Goal: Transaction & Acquisition: Subscribe to service/newsletter

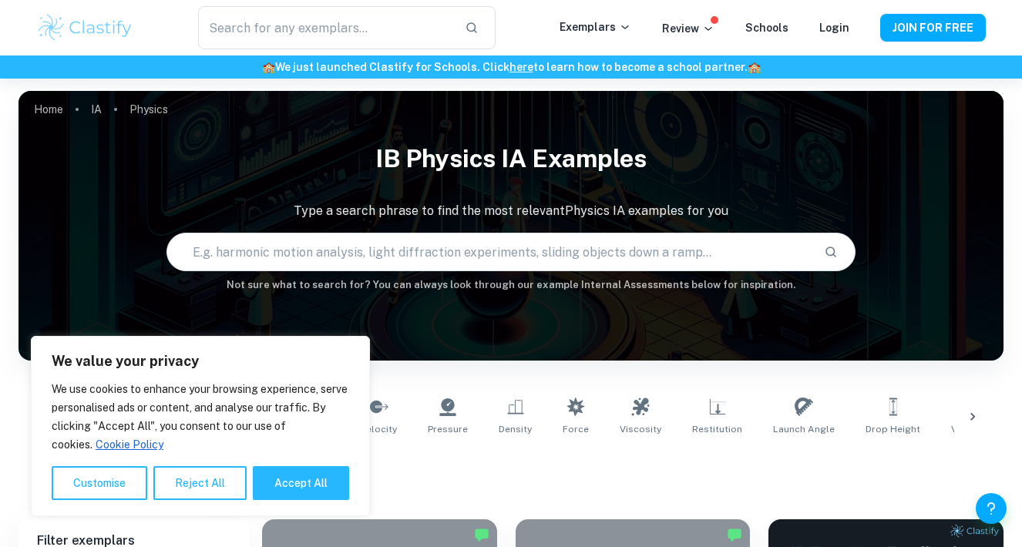
scroll to position [136, 0]
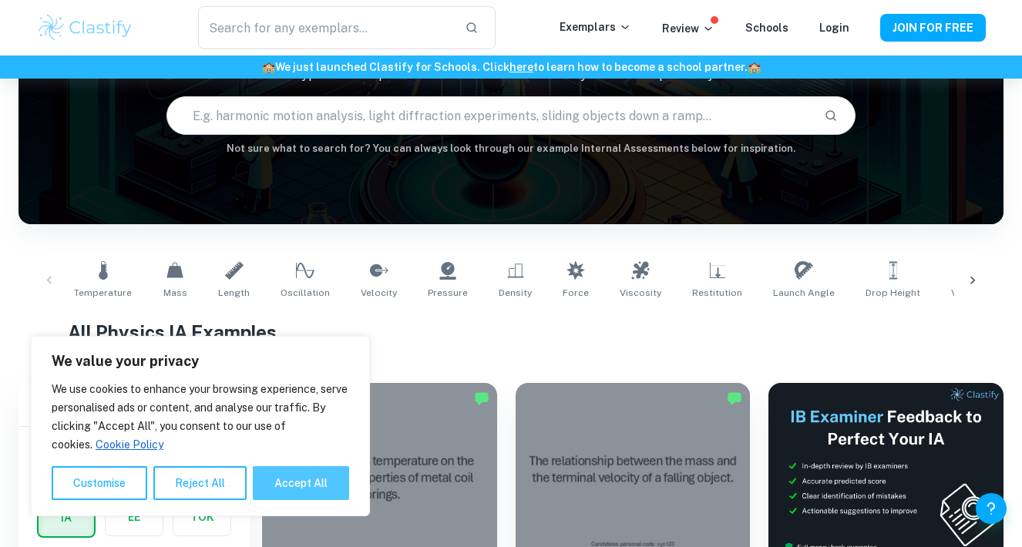
click at [285, 481] on button "Accept All" at bounding box center [301, 483] width 96 height 34
checkbox input "true"
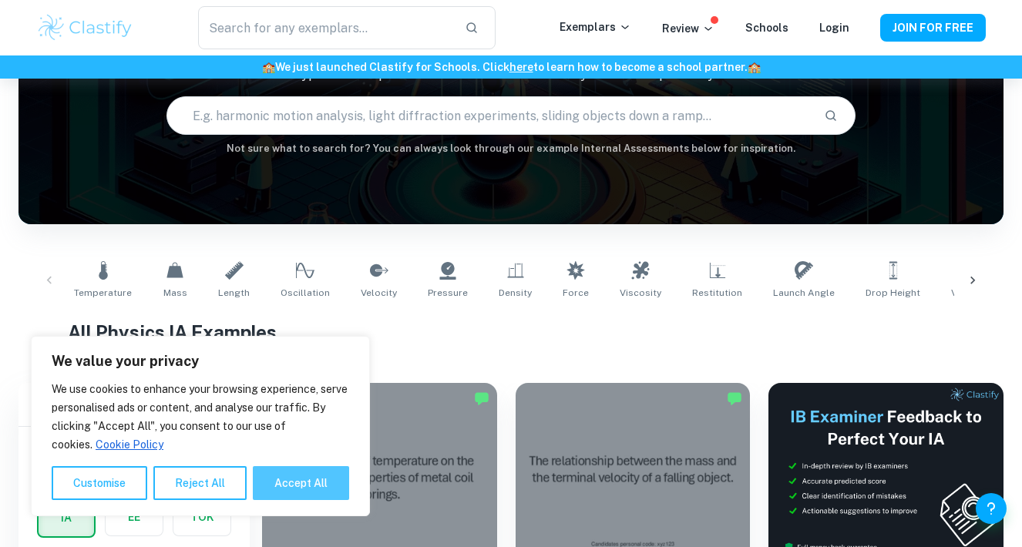
checkbox input "true"
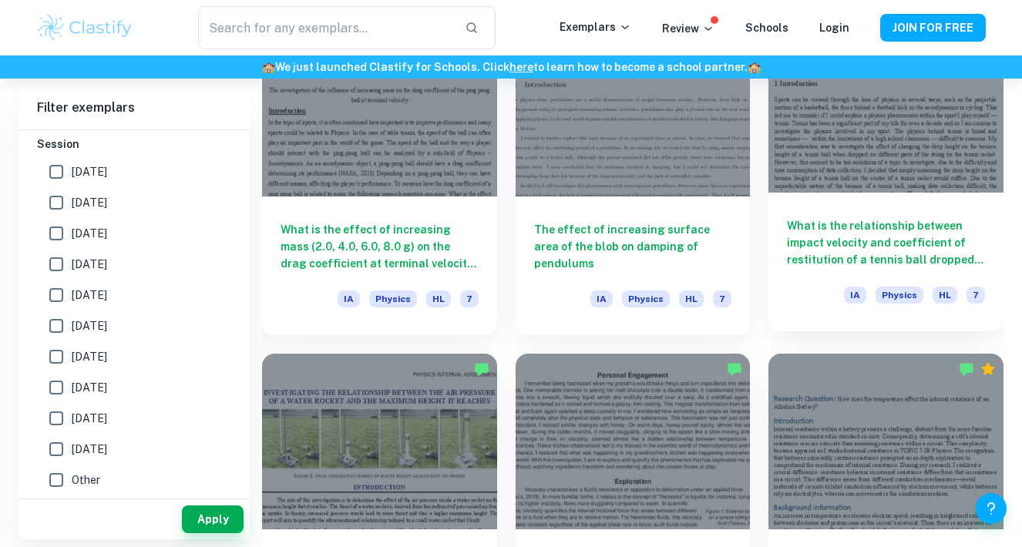
scroll to position [1498, 0]
click at [830, 177] on div at bounding box center [886, 105] width 235 height 176
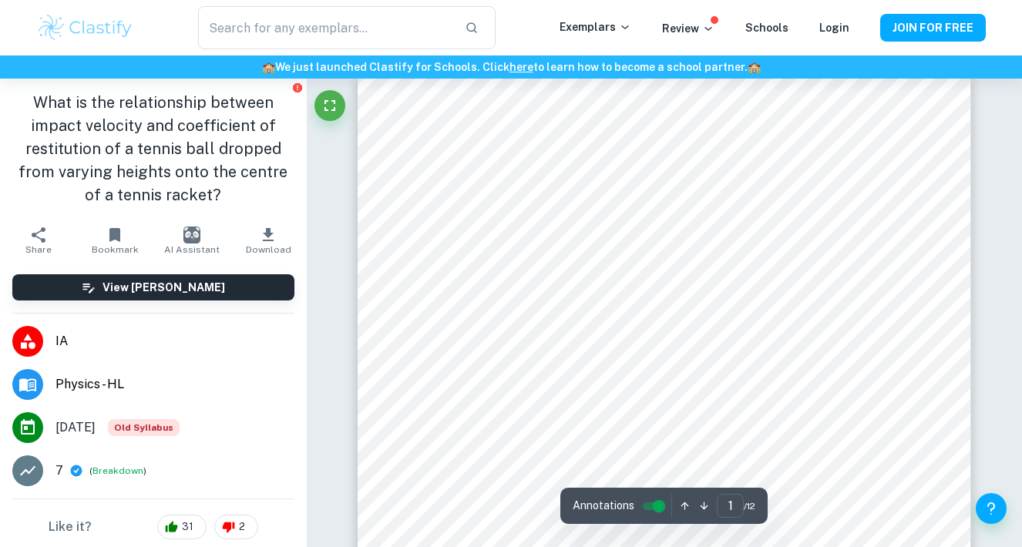
scroll to position [28, 0]
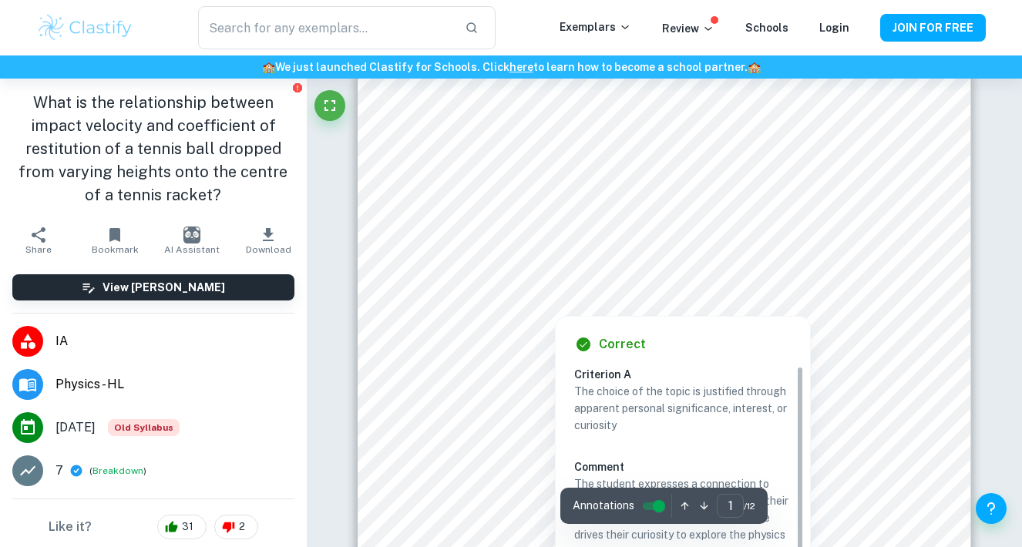
click at [565, 254] on div at bounding box center [663, 256] width 463 height 19
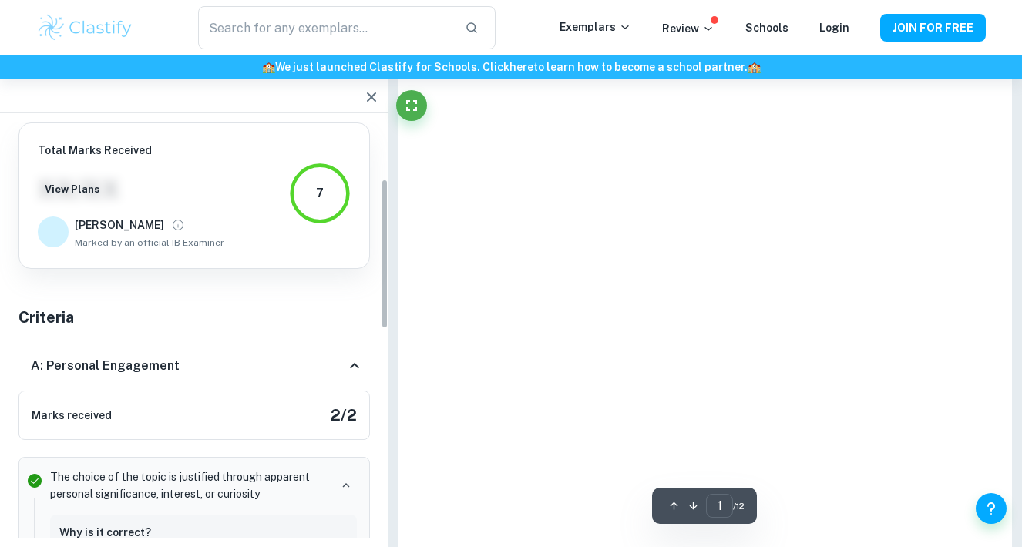
scroll to position [155, 0]
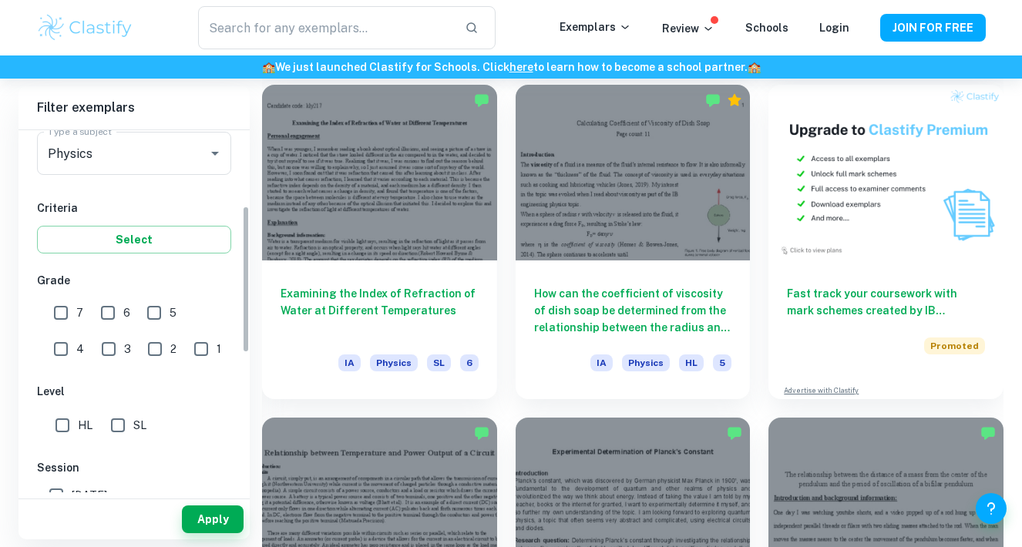
scroll to position [281, 0]
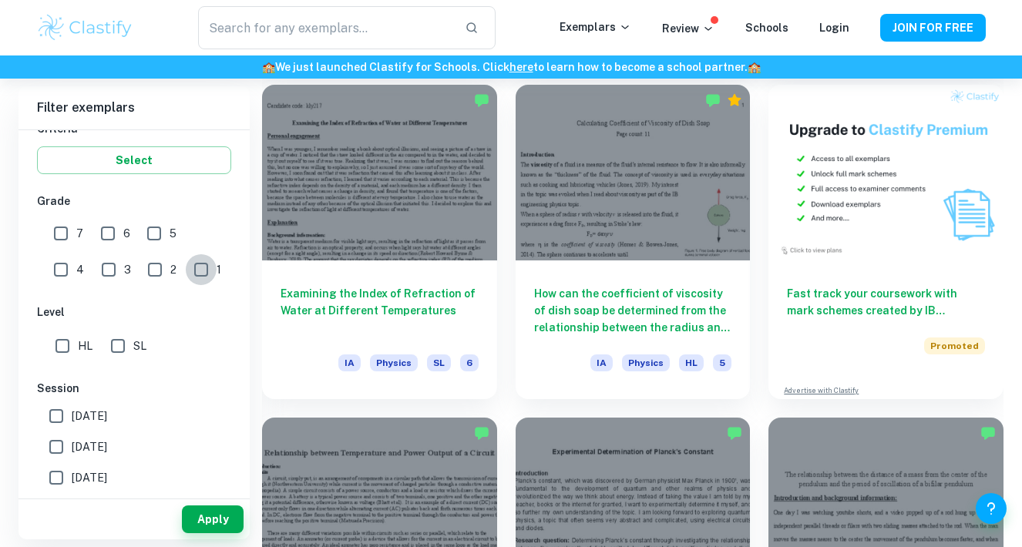
click at [186, 273] on input "1" at bounding box center [201, 269] width 31 height 31
checkbox input "true"
click at [215, 517] on button "Apply" at bounding box center [213, 520] width 62 height 28
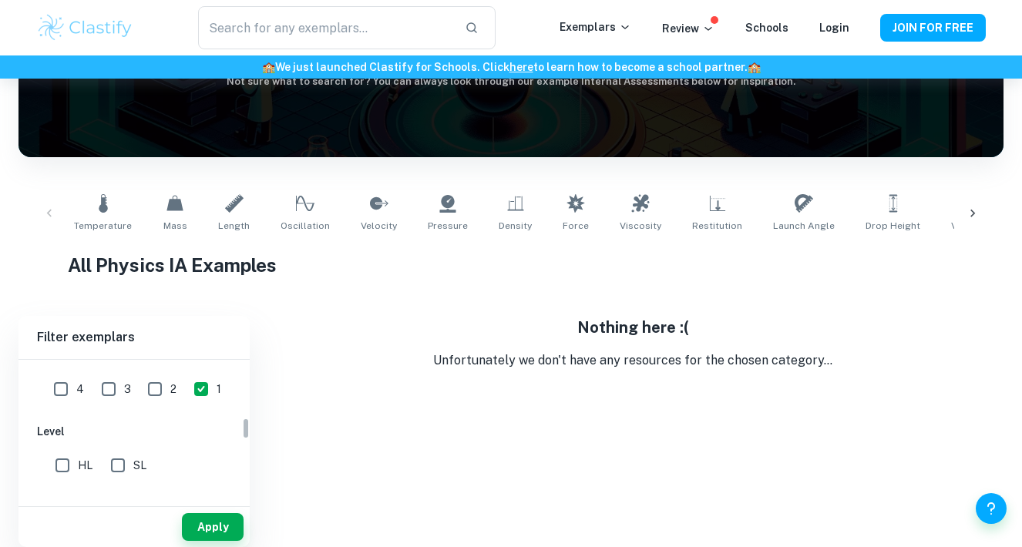
scroll to position [367, 0]
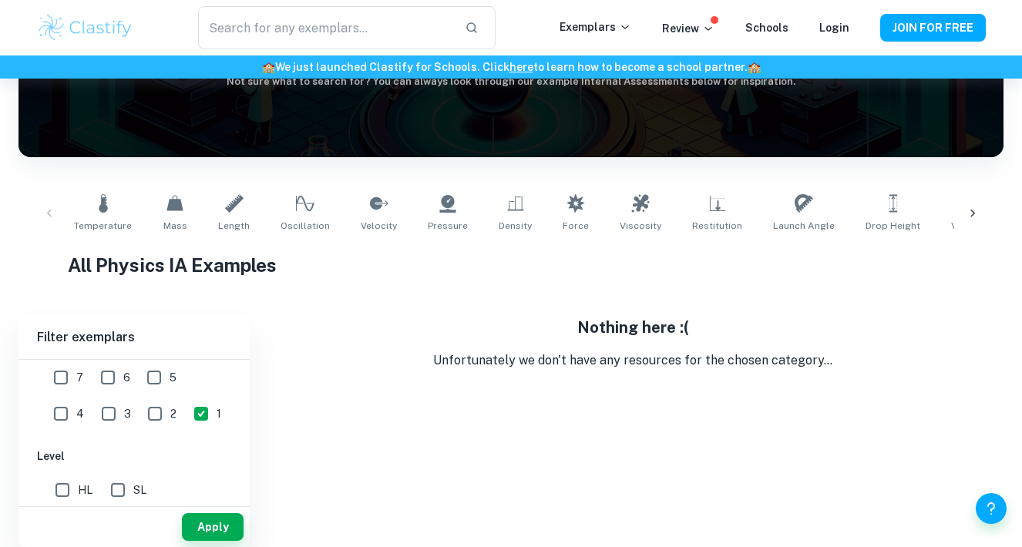
click at [140, 409] on input "2" at bounding box center [155, 414] width 31 height 31
checkbox input "true"
click at [186, 409] on input "1" at bounding box center [201, 414] width 31 height 31
checkbox input "false"
click at [205, 529] on button "Apply" at bounding box center [213, 527] width 62 height 28
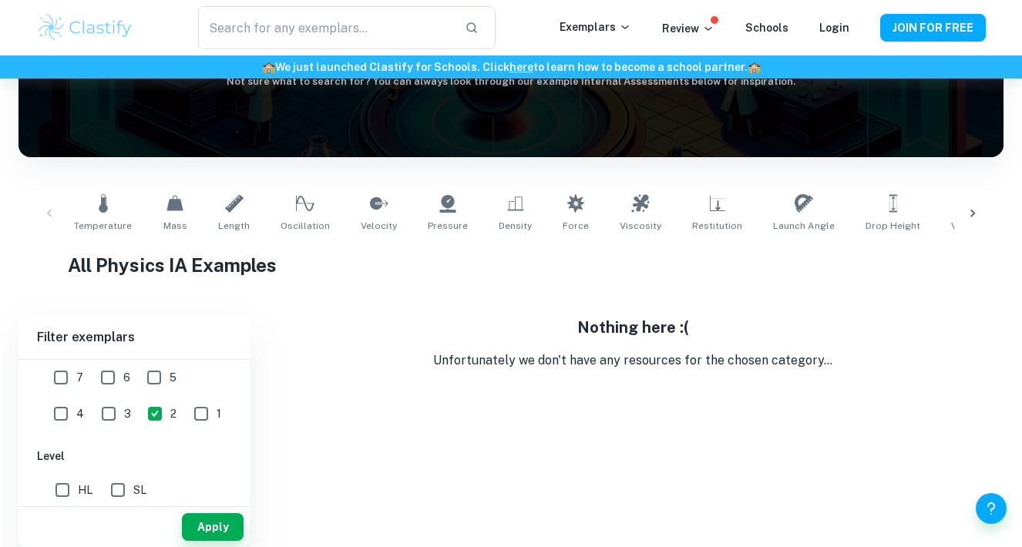
click at [140, 415] on input "2" at bounding box center [155, 414] width 31 height 31
checkbox input "false"
click at [93, 409] on input "3" at bounding box center [108, 414] width 31 height 31
click at [205, 523] on button "Apply" at bounding box center [213, 527] width 62 height 28
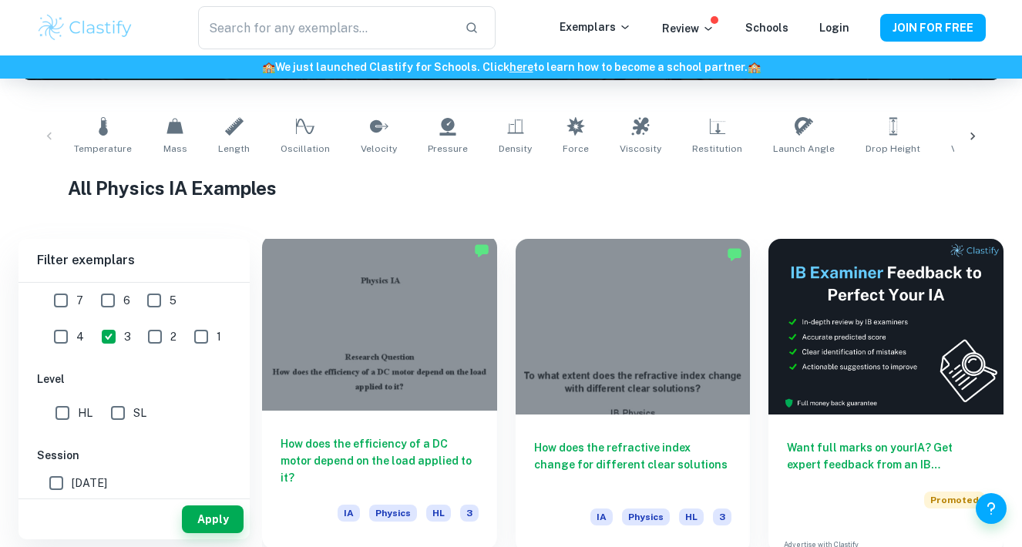
scroll to position [283, 0]
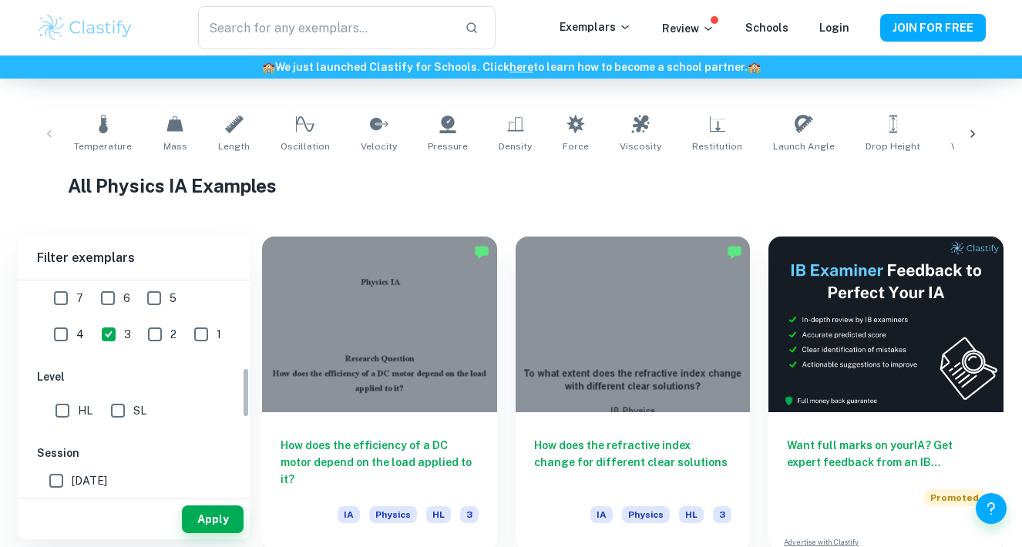
click at [93, 333] on input "3" at bounding box center [108, 334] width 31 height 31
checkbox input "false"
click at [76, 319] on input "4" at bounding box center [60, 334] width 31 height 31
click at [211, 519] on button "Apply" at bounding box center [213, 520] width 62 height 28
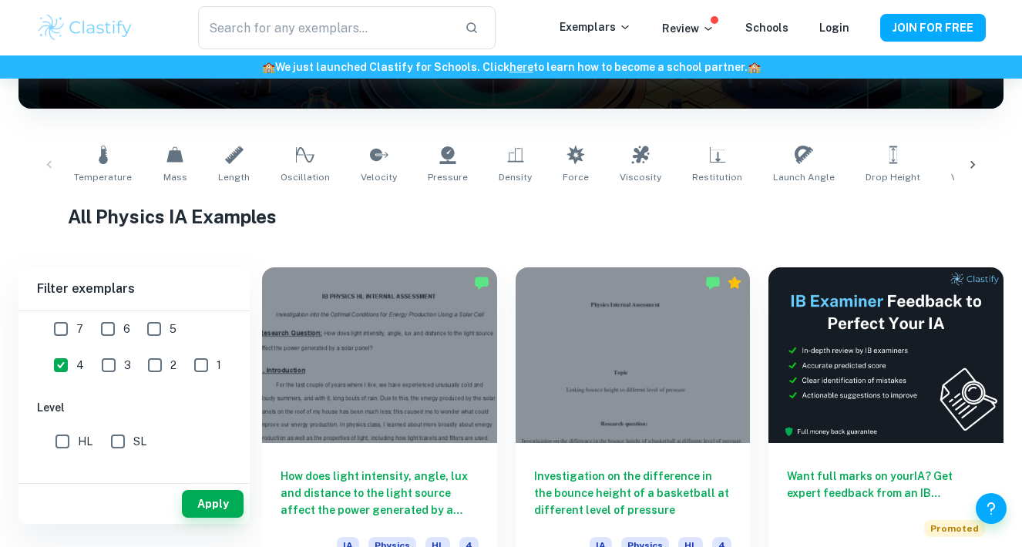
scroll to position [237, 0]
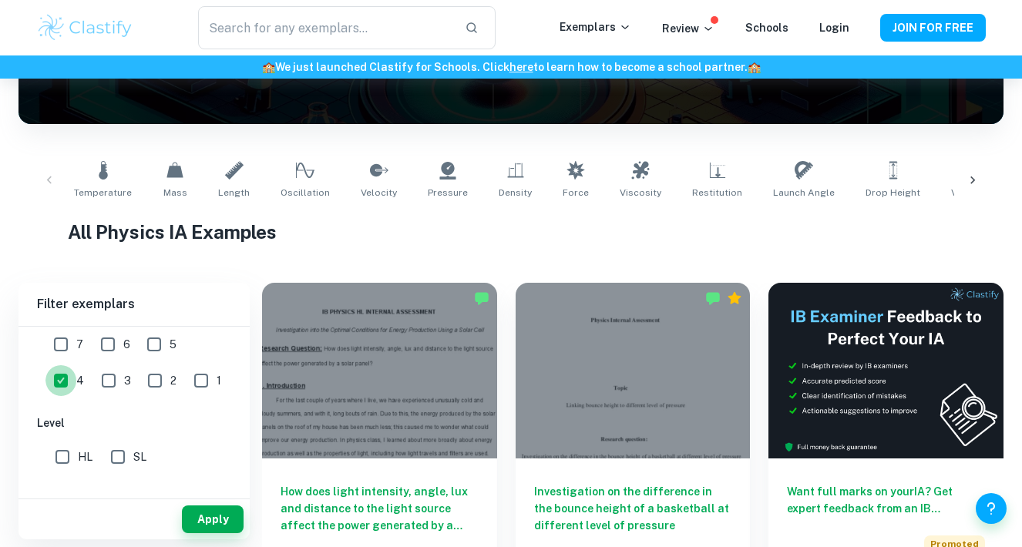
click at [76, 365] on input "4" at bounding box center [60, 380] width 31 height 31
checkbox input "false"
click at [160, 338] on input "5" at bounding box center [154, 344] width 31 height 31
click at [203, 520] on button "Apply" at bounding box center [213, 520] width 62 height 28
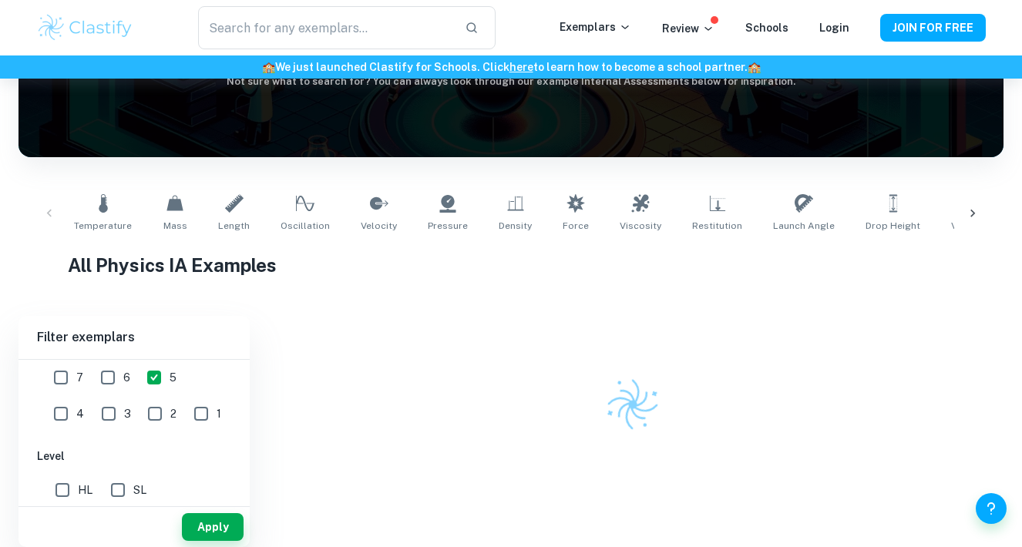
scroll to position [203, 0]
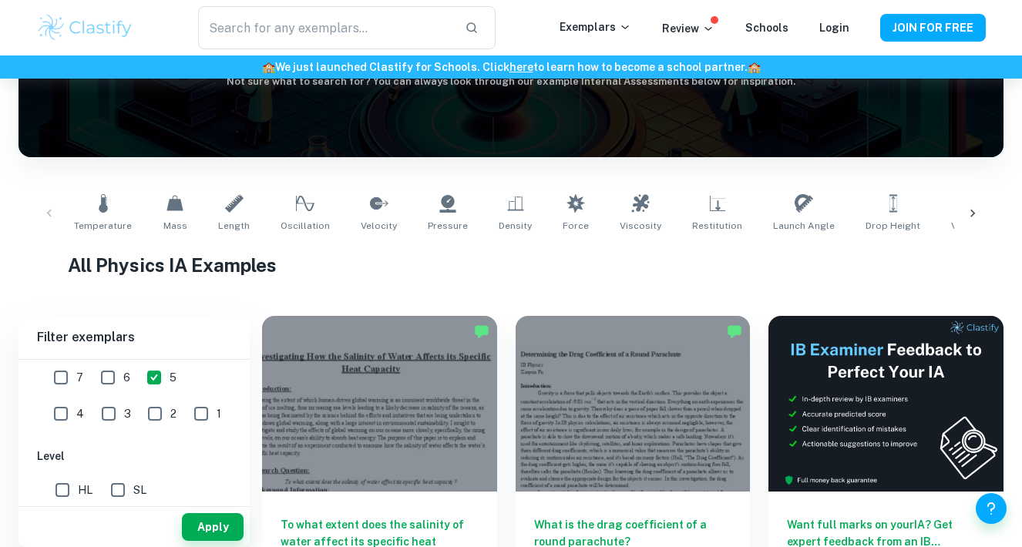
click at [156, 387] on input "5" at bounding box center [154, 377] width 31 height 31
checkbox input "false"
click at [113, 377] on input "6" at bounding box center [107, 377] width 31 height 31
checkbox input "true"
click at [72, 372] on input "7" at bounding box center [60, 377] width 31 height 31
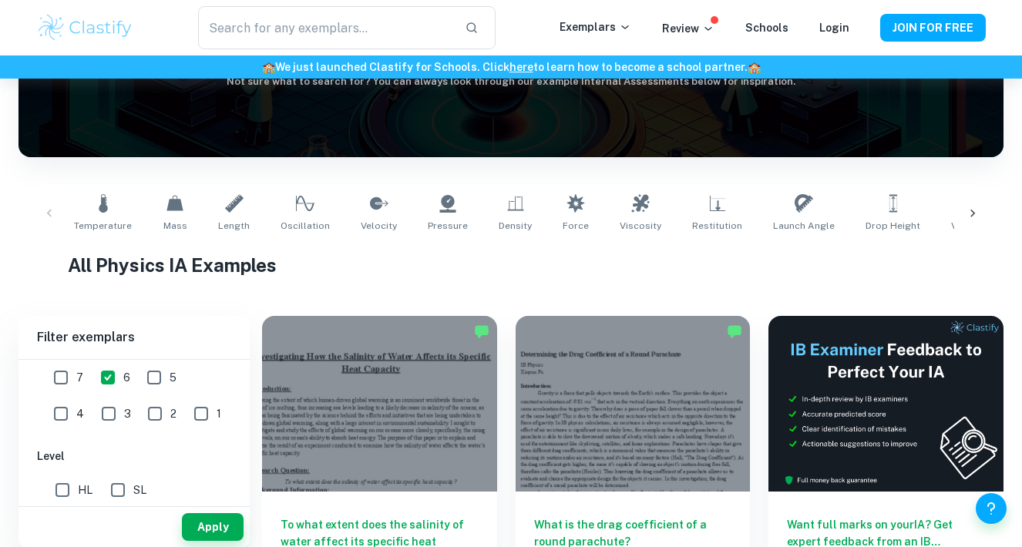
checkbox input "true"
click at [210, 523] on button "Apply" at bounding box center [213, 527] width 62 height 28
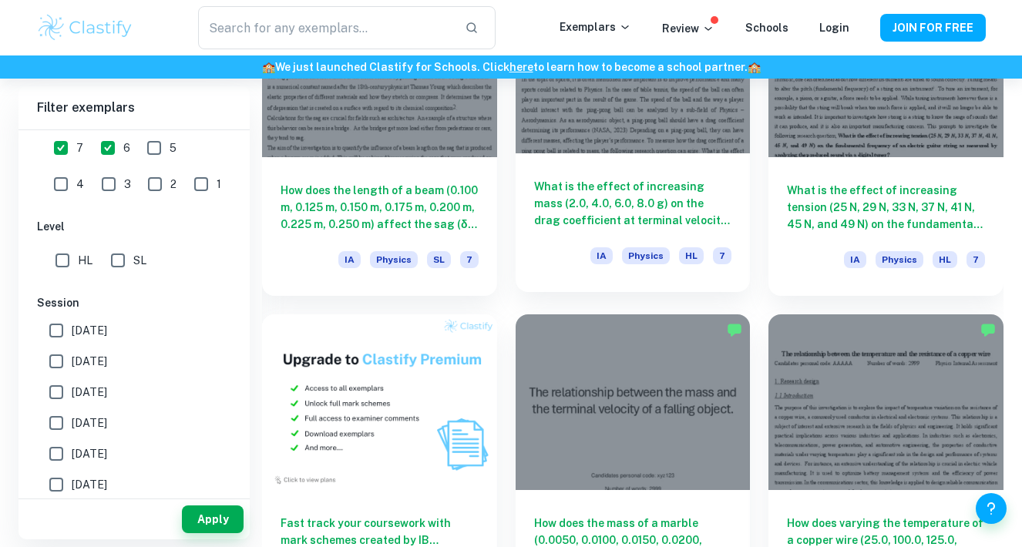
scroll to position [880, 0]
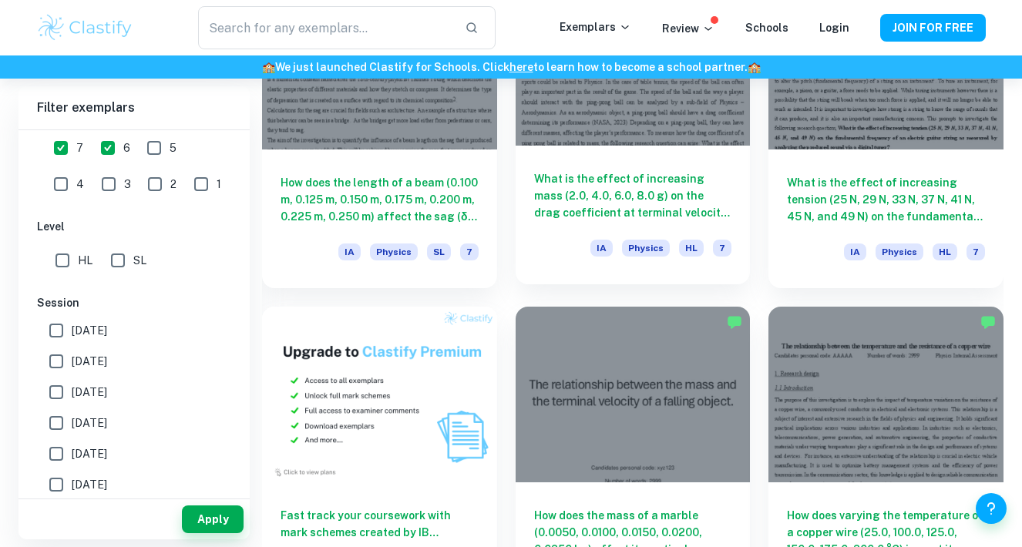
click at [592, 203] on h6 "What is the effect of increasing mass (2.0, 4.0, 6.0, 8.0 g) on the drag coeffi…" at bounding box center [633, 195] width 198 height 51
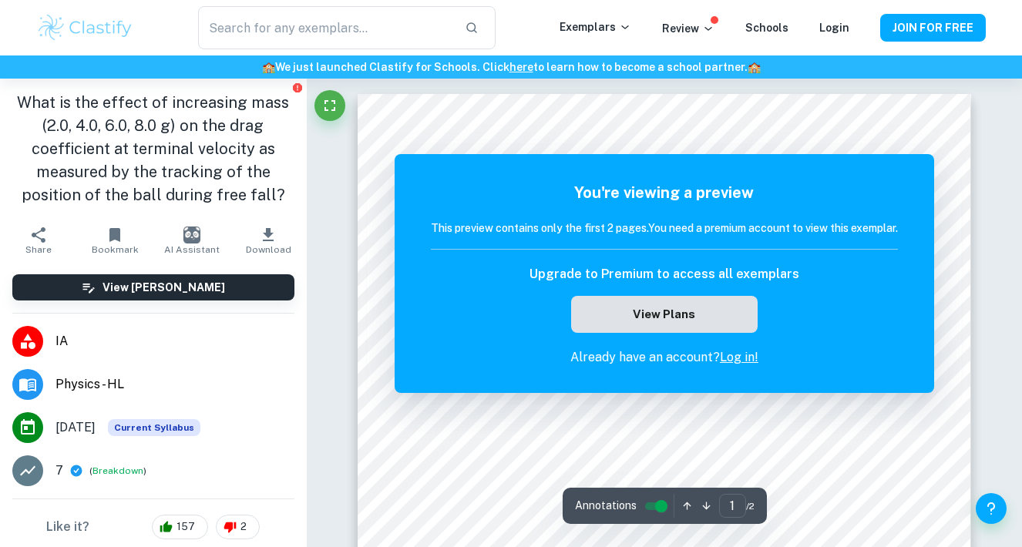
click at [720, 322] on button "View Plans" at bounding box center [664, 314] width 187 height 37
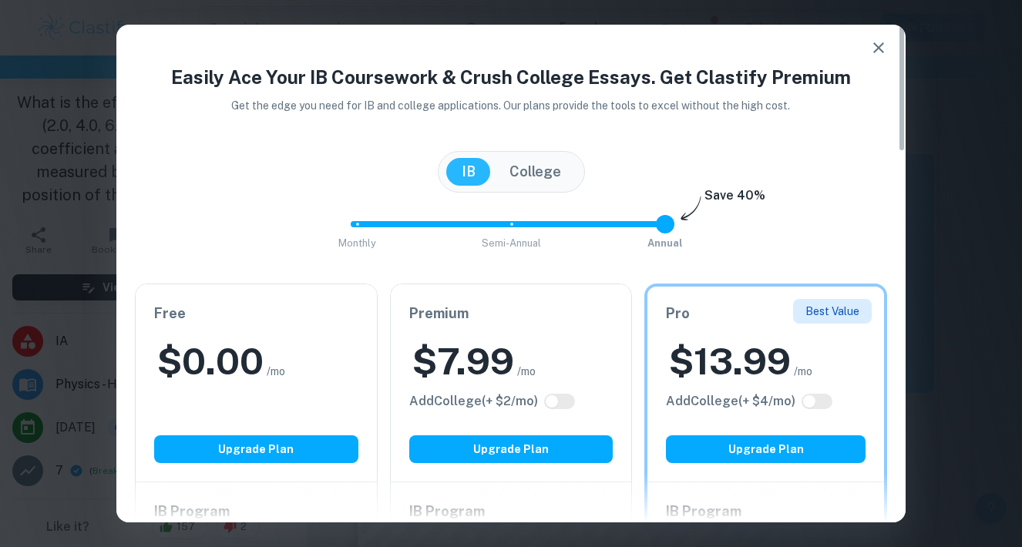
click at [550, 166] on button "College" at bounding box center [535, 172] width 82 height 28
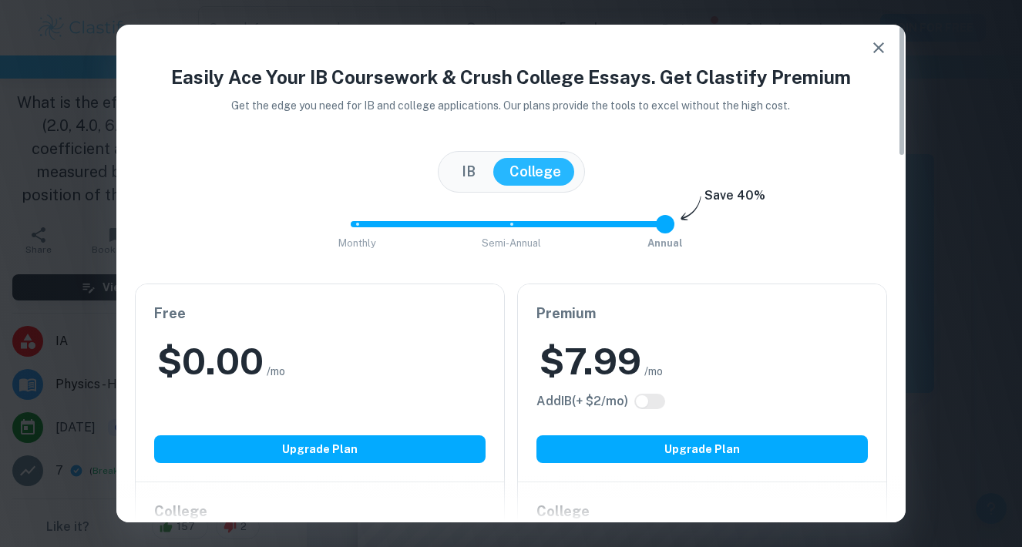
click at [474, 166] on button "IB" at bounding box center [468, 172] width 45 height 28
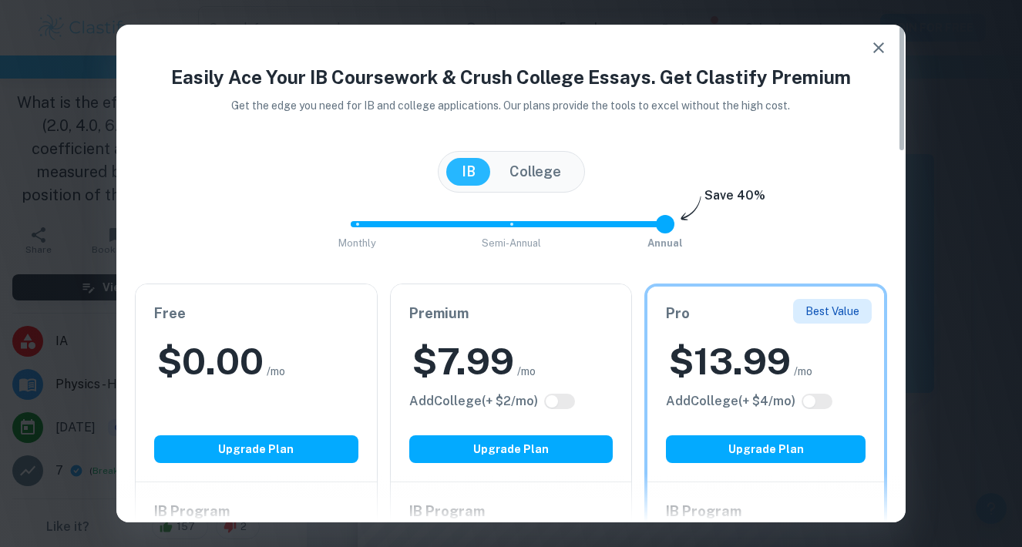
click at [877, 43] on icon "button" at bounding box center [878, 48] width 18 height 18
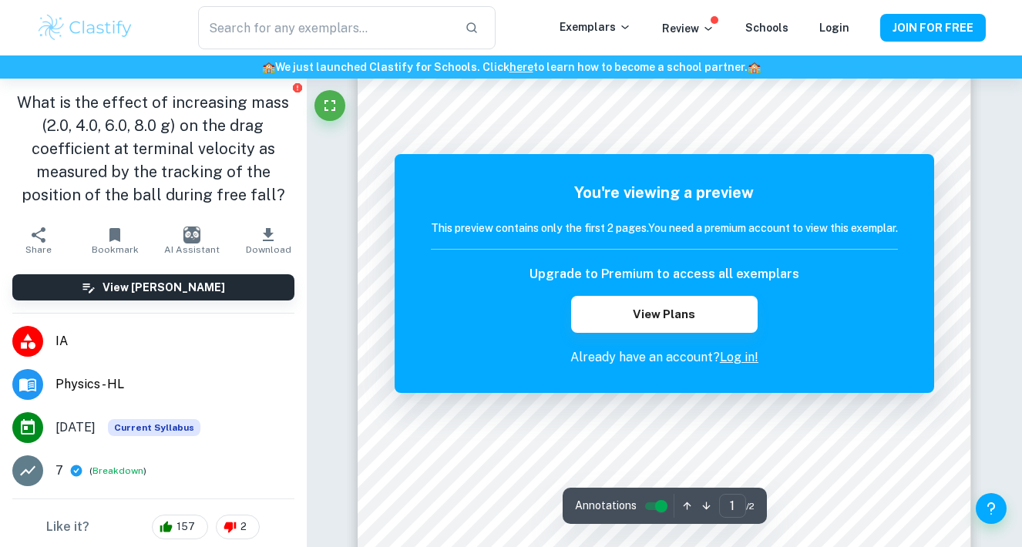
scroll to position [204, 0]
